Goal: Task Accomplishment & Management: Use online tool/utility

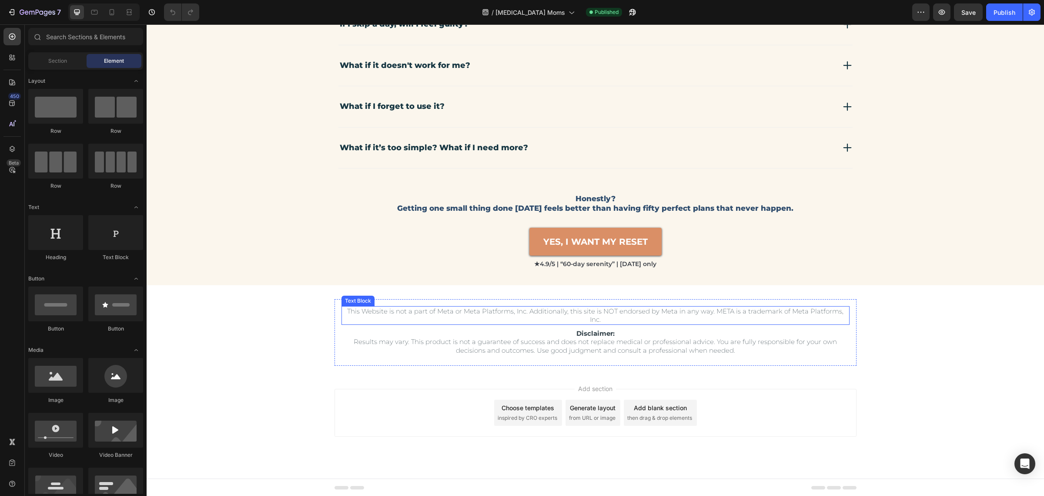
scroll to position [2839, 0]
click at [585, 335] on p "Disclaimer: Results may vary. This product is not a guarantee of success and do…" at bounding box center [595, 343] width 506 height 26
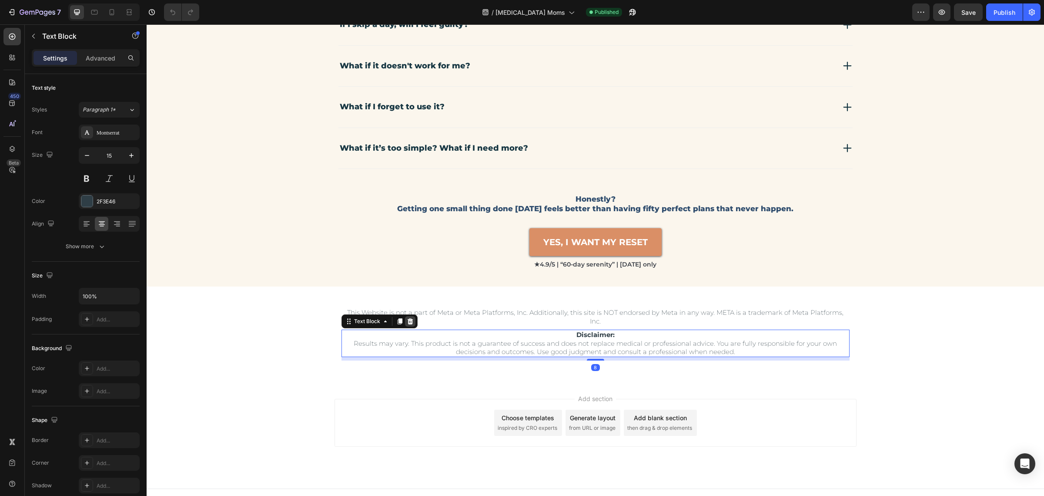
click at [408, 318] on icon at bounding box center [410, 321] width 7 height 7
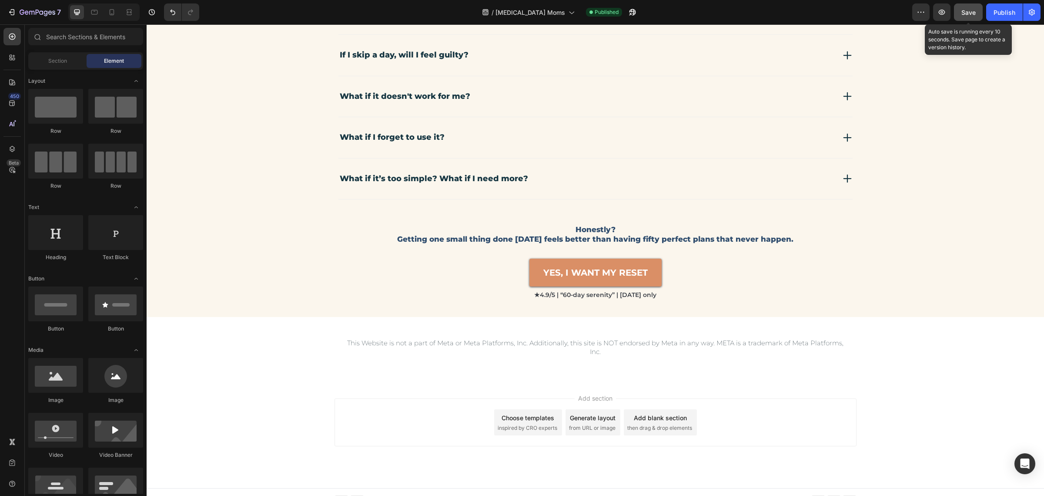
click at [970, 11] on span "Save" at bounding box center [969, 12] width 14 height 7
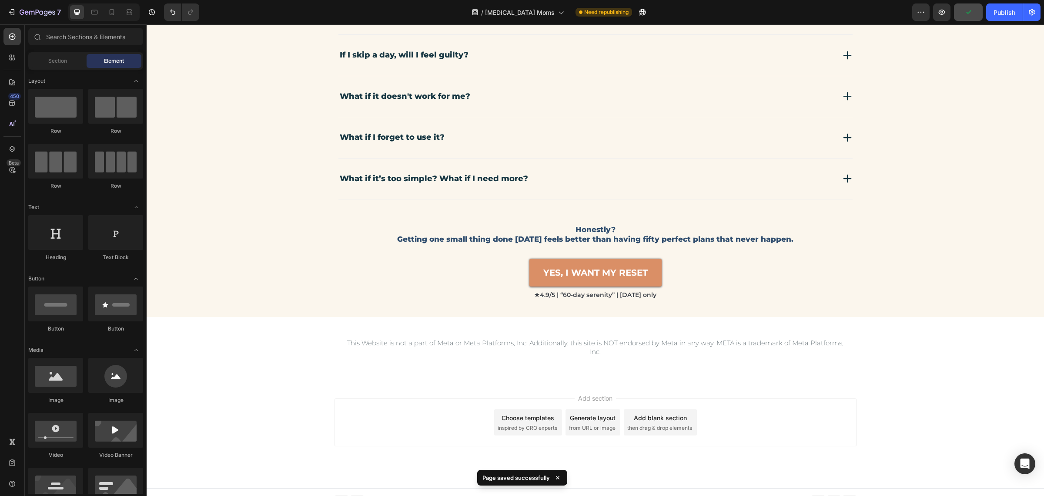
drag, startPoint x: 1005, startPoint y: 14, endPoint x: 998, endPoint y: 24, distance: 12.2
click at [1005, 14] on div "Publish" at bounding box center [1005, 12] width 22 height 9
drag, startPoint x: 94, startPoint y: 16, endPoint x: 102, endPoint y: 15, distance: 8.8
click at [97, 16] on icon at bounding box center [94, 12] width 9 height 9
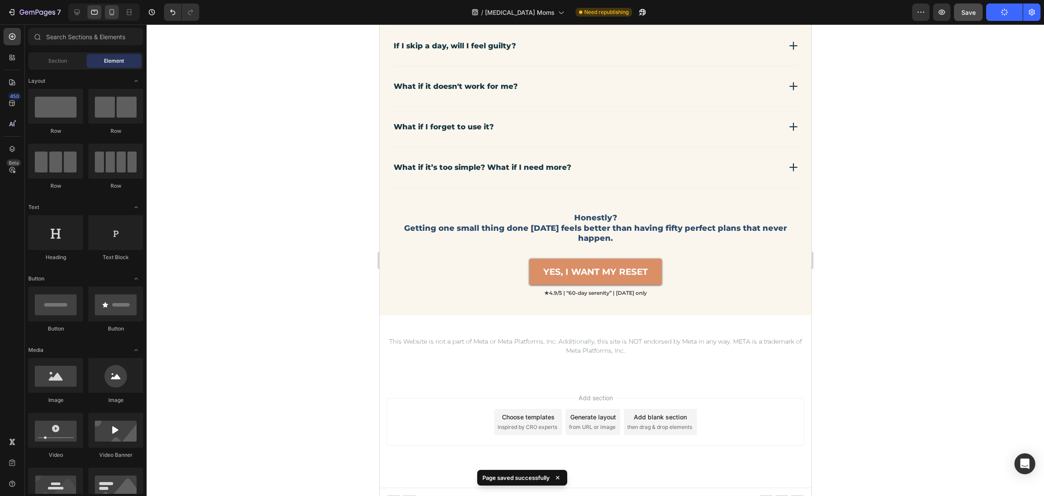
scroll to position [2806, 0]
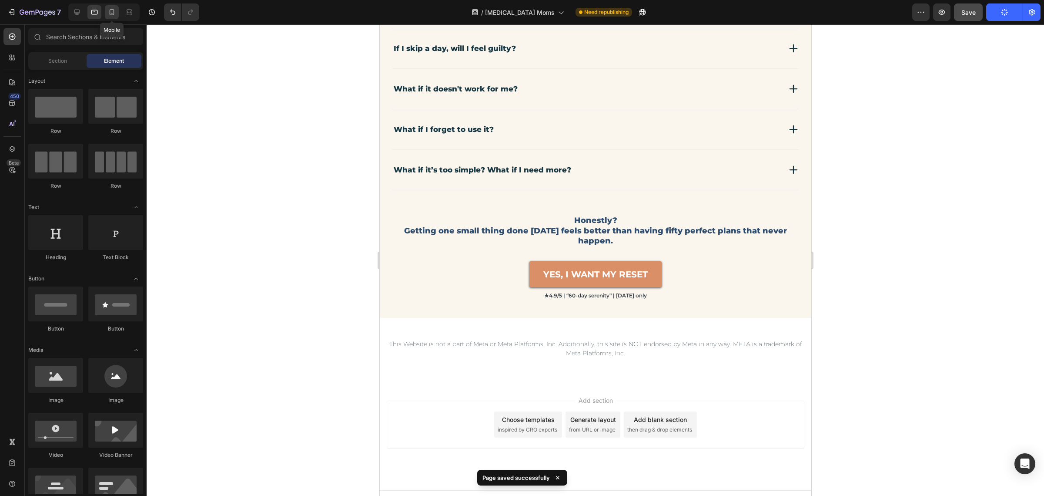
click at [113, 13] on icon at bounding box center [112, 12] width 5 height 6
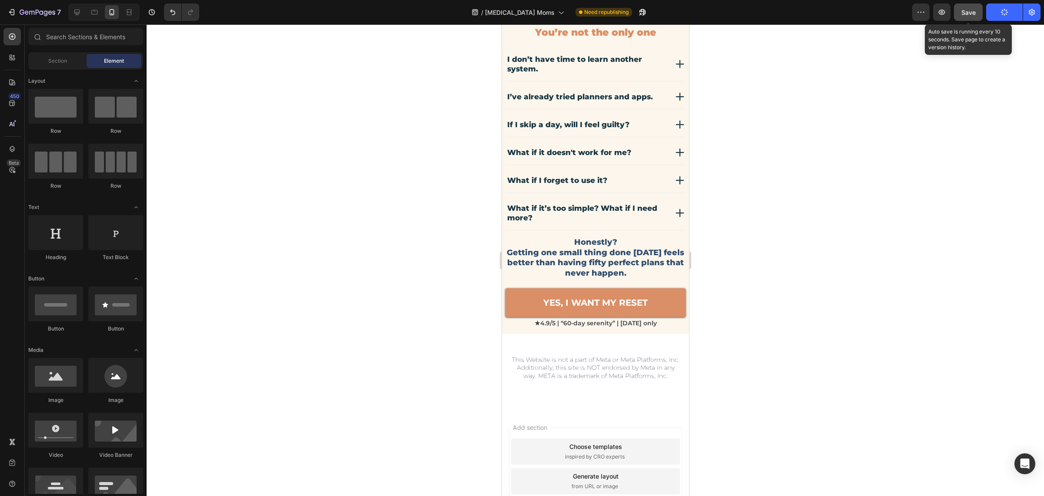
click at [979, 18] on button "Save" at bounding box center [968, 11] width 29 height 17
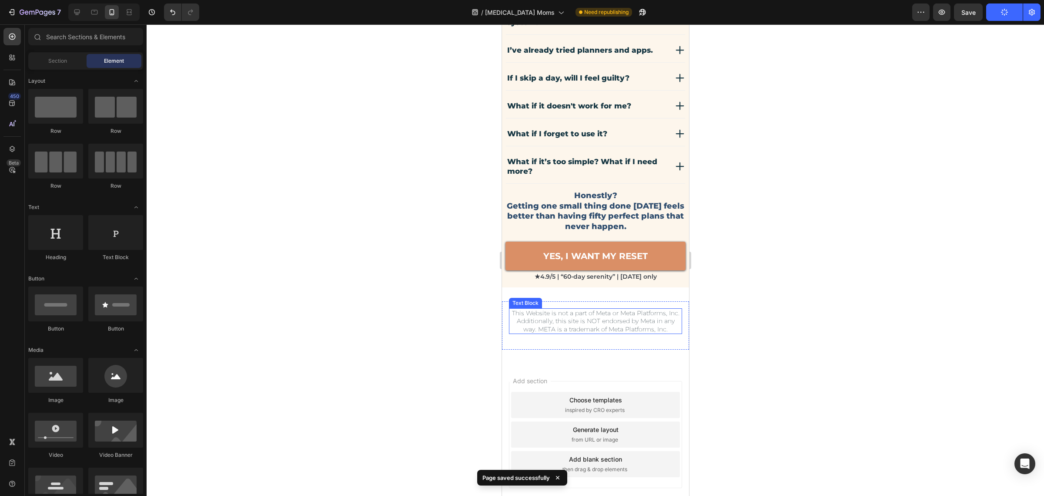
scroll to position [2666, 0]
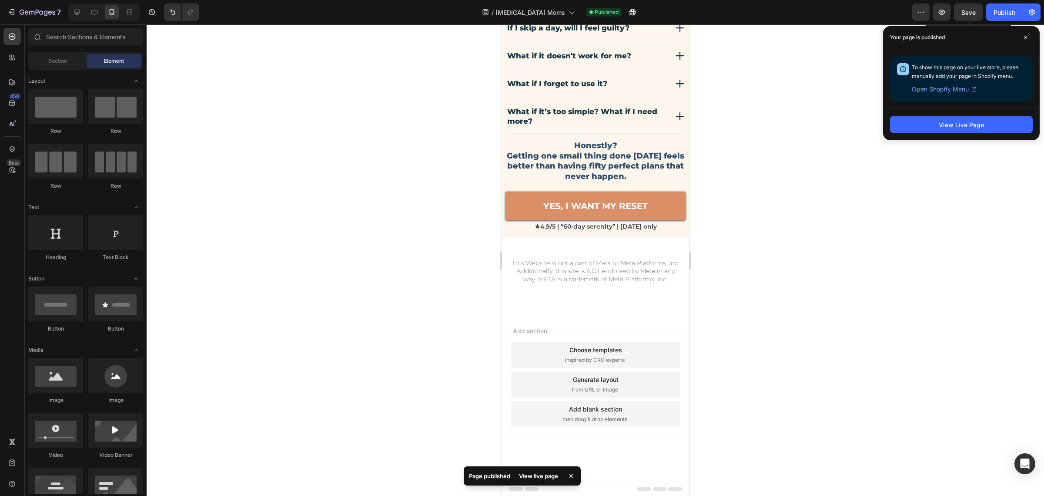
click at [973, 11] on span "Save" at bounding box center [969, 12] width 14 height 7
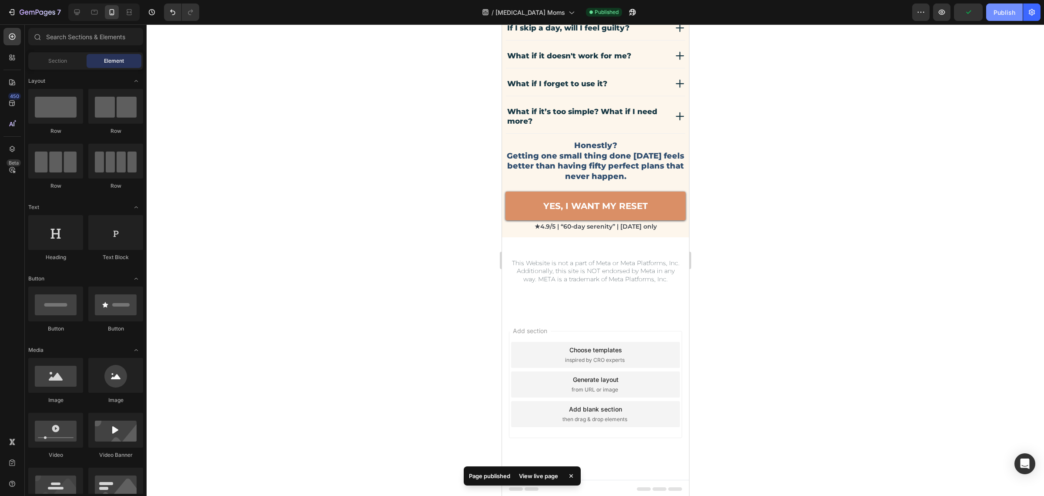
click at [1005, 13] on div "Publish" at bounding box center [1005, 12] width 22 height 9
click at [923, 167] on div at bounding box center [596, 259] width 898 height 471
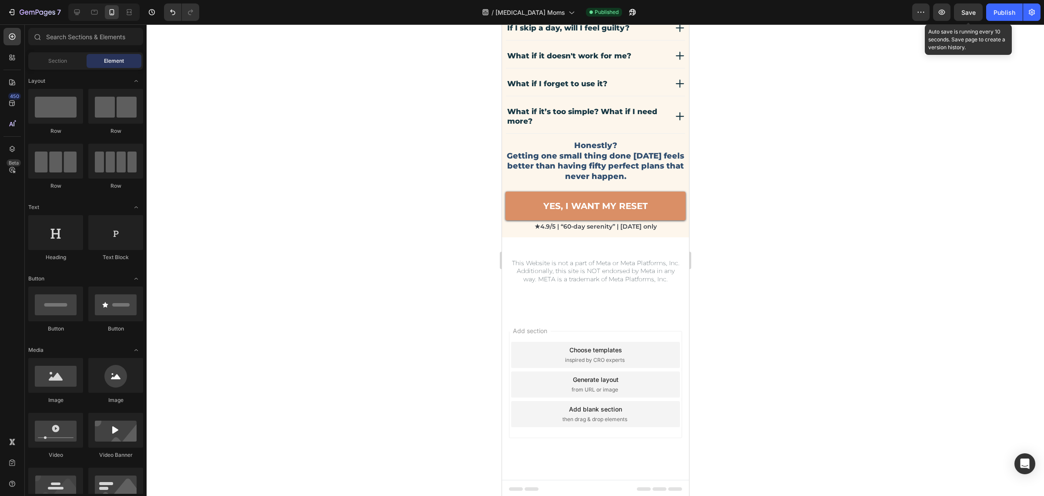
click at [965, 14] on span "Save" at bounding box center [969, 12] width 14 height 7
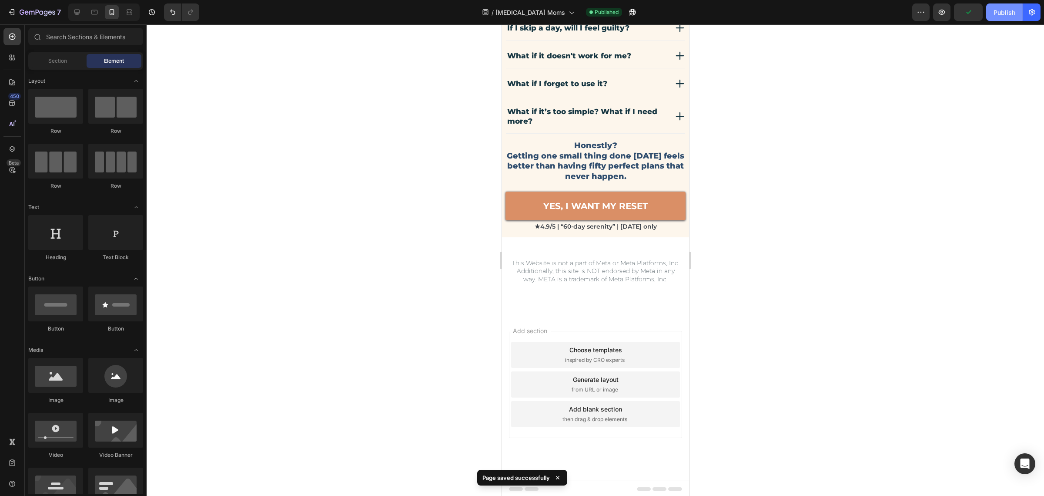
click at [994, 13] on div "Publish" at bounding box center [1005, 12] width 22 height 9
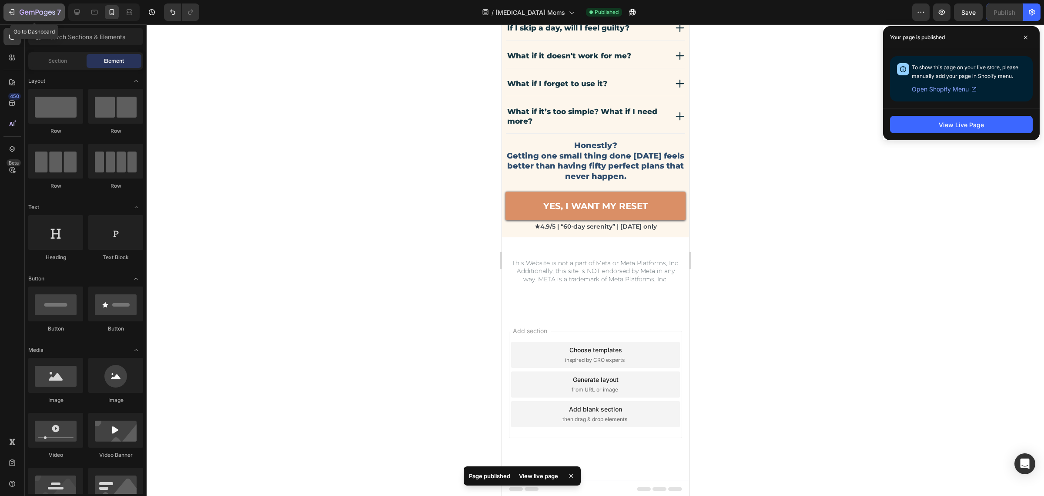
click at [30, 12] on icon "button" at bounding box center [38, 12] width 36 height 7
